Goal: Information Seeking & Learning: Learn about a topic

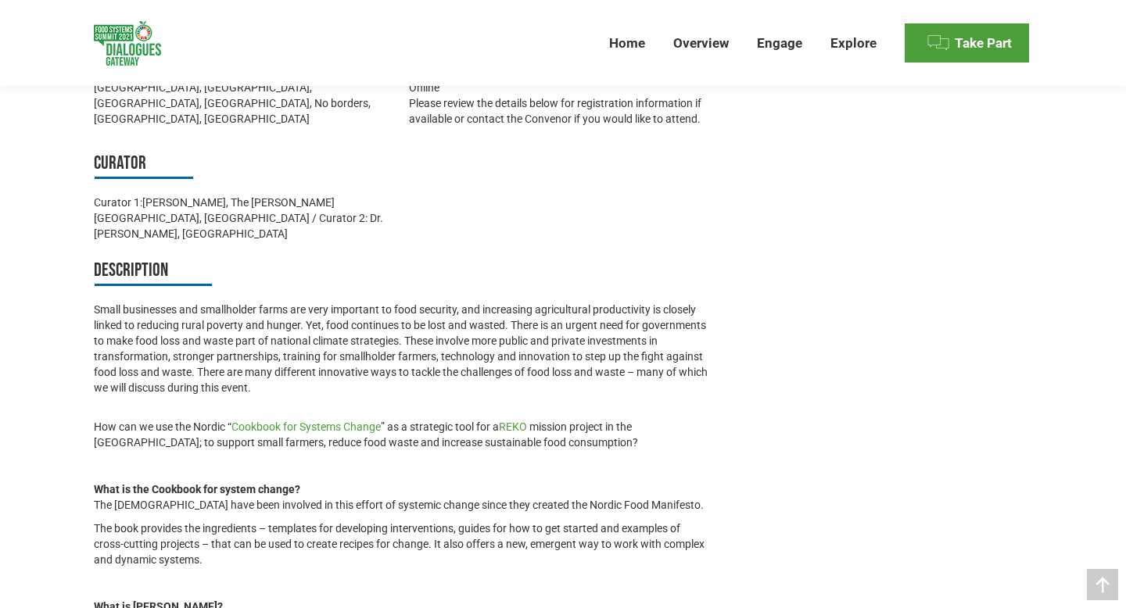
scroll to position [597, 0]
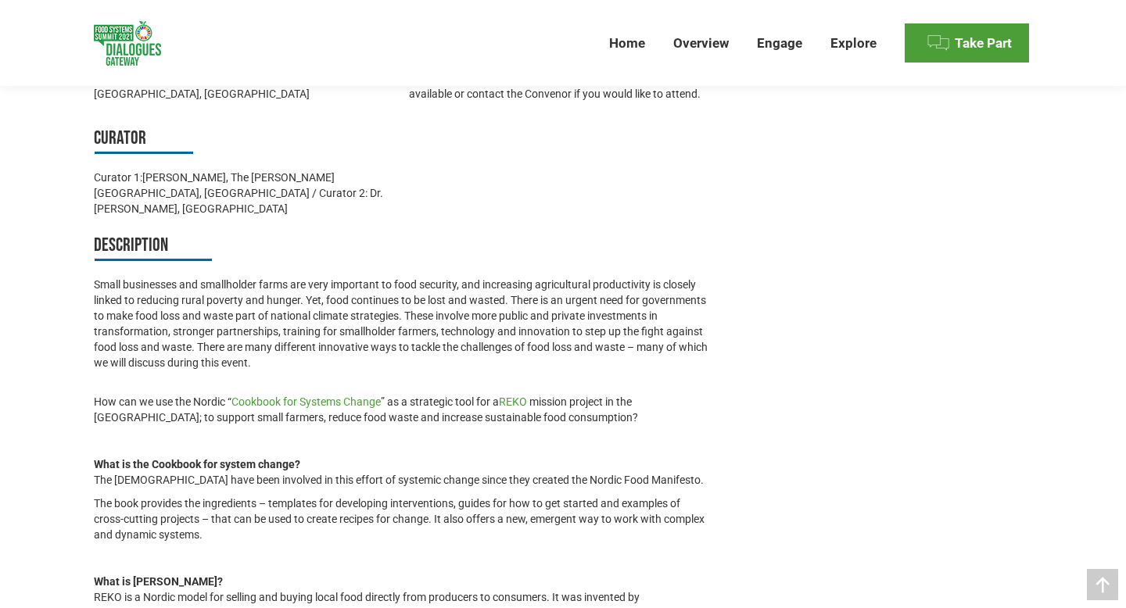
click at [320, 396] on span "Cookbook for Systems Change" at bounding box center [305, 402] width 149 height 13
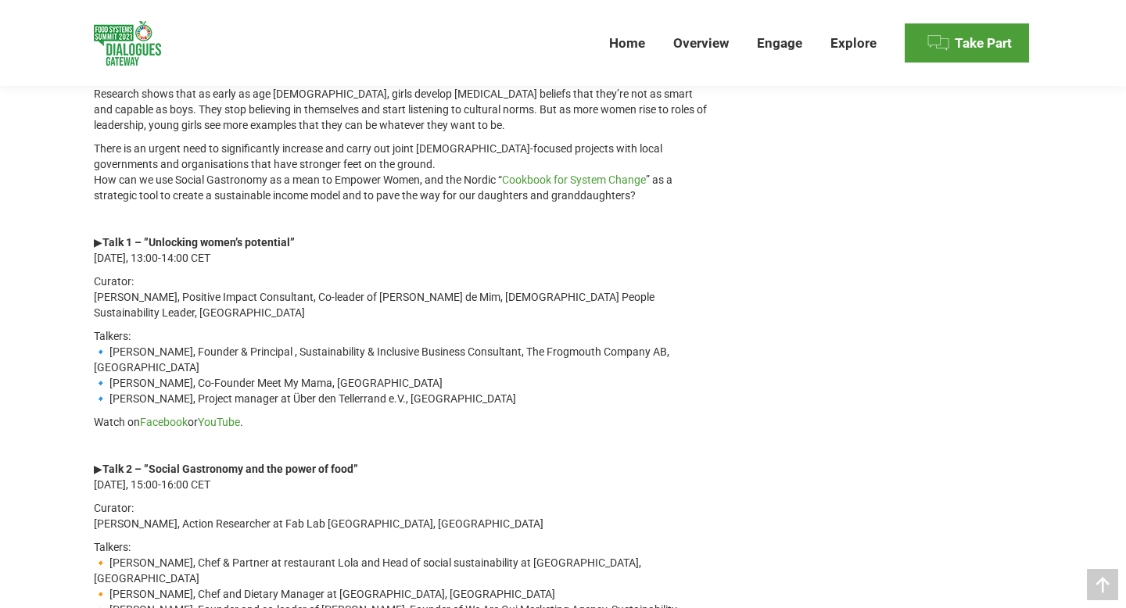
scroll to position [796, 0]
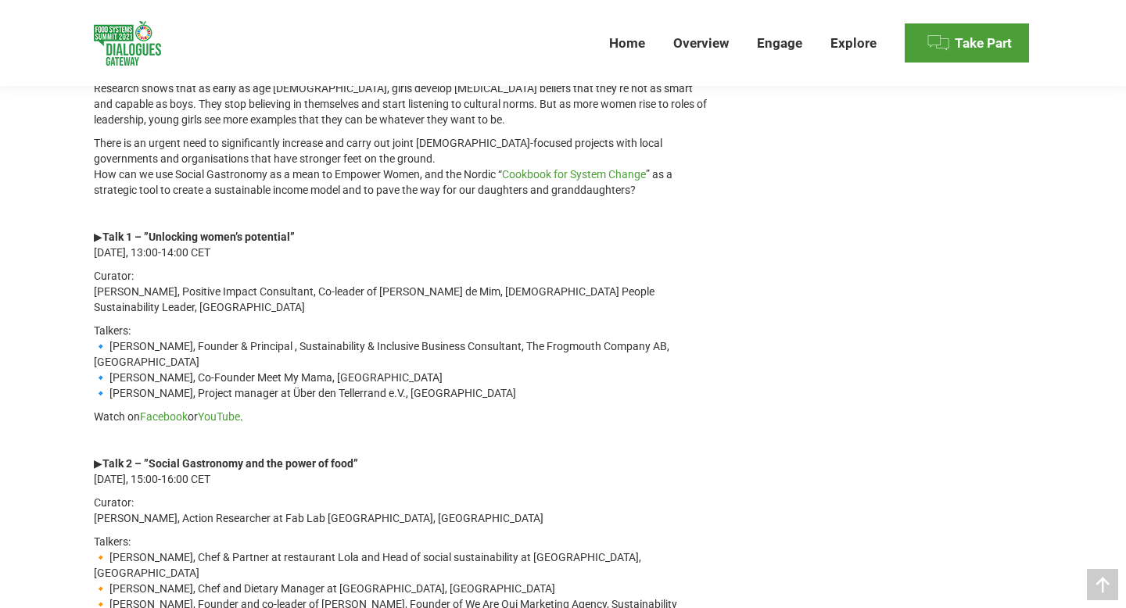
click at [92, 219] on div "Type of Dialogue Independent Convened by Jennifer Avci, Founder & Project Devel…" at bounding box center [563, 308] width 1017 height 1603
click at [106, 231] on strong "Talk 1 – ”Unlocking women’s potential”" at bounding box center [198, 237] width 192 height 13
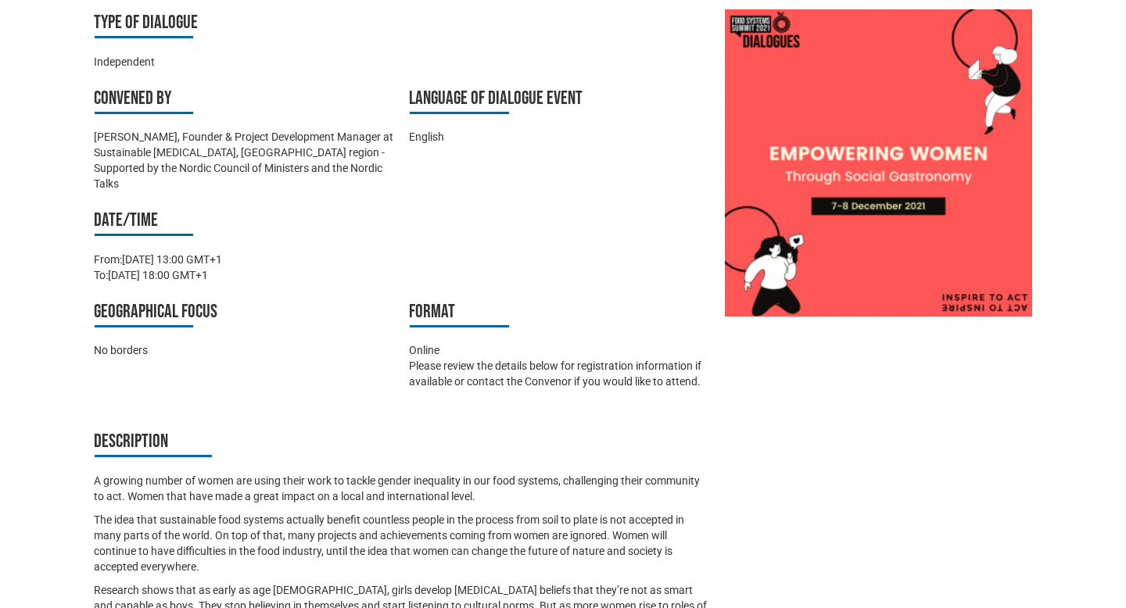
scroll to position [0, 0]
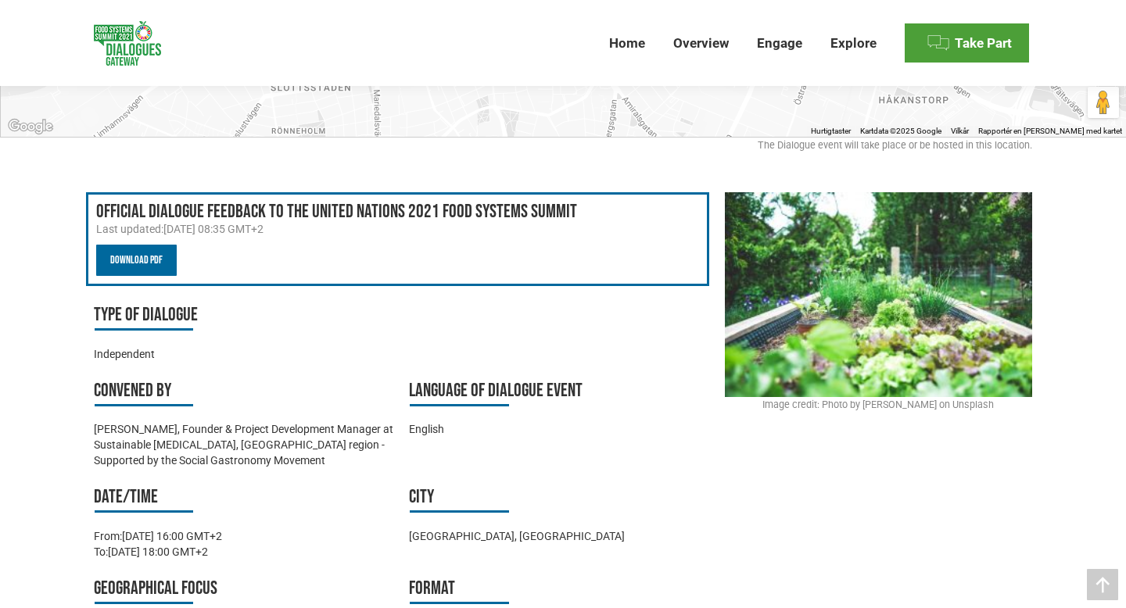
scroll to position [450, 0]
